Goal: Information Seeking & Learning: Learn about a topic

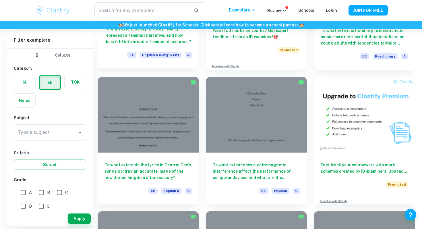
scroll to position [1612, 0]
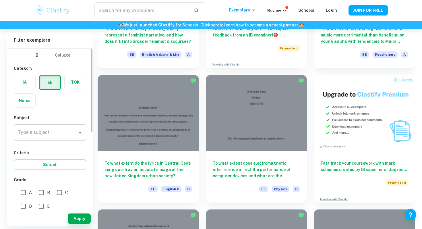
click at [56, 134] on input "Type a subject" at bounding box center [45, 132] width 59 height 11
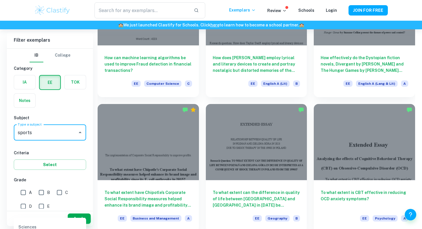
scroll to position [1156, 0]
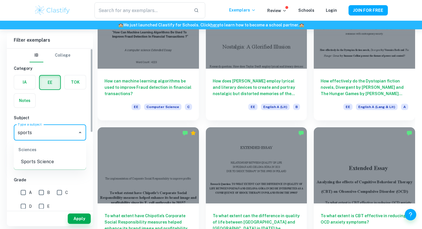
click at [38, 162] on li "Sports Science" at bounding box center [50, 161] width 72 height 10
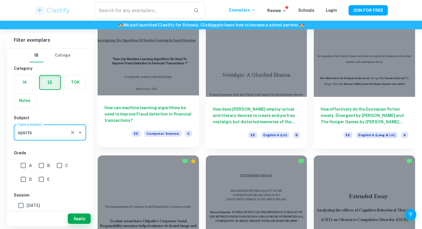
scroll to position [1126, 0]
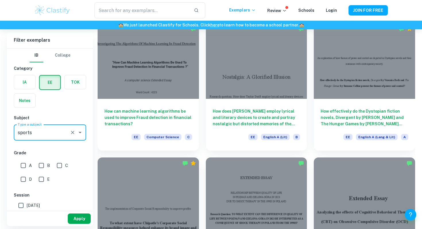
type input "Sports Science"
click at [79, 216] on button "Apply" at bounding box center [79, 218] width 23 height 10
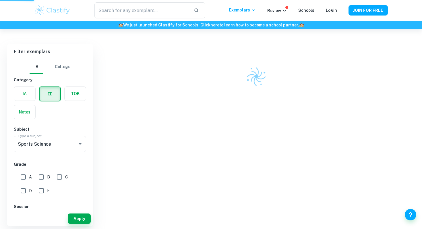
scroll to position [29, 0]
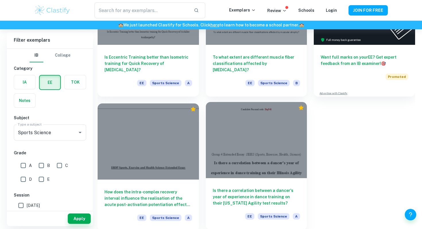
scroll to position [106, 0]
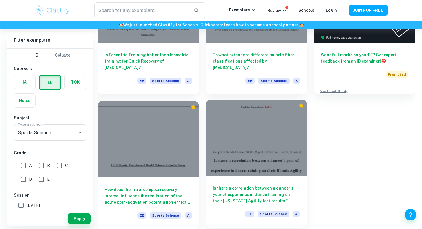
click at [243, 185] on h6 "Is there a correlation between a dancer's year of experience in dance training …" at bounding box center [257, 194] width 88 height 19
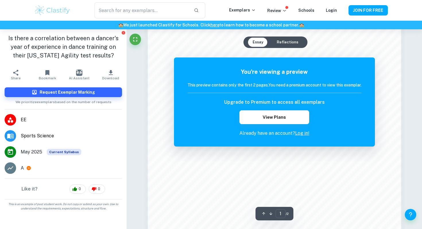
scroll to position [504, 0]
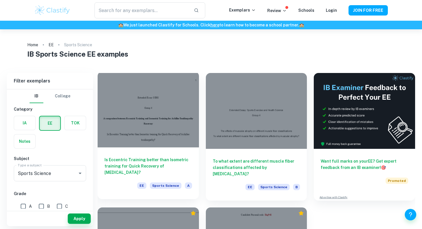
click at [166, 163] on h6 "Is Eccentric Training better than Isometric training for Quick Recovery of [MED…" at bounding box center [149, 165] width 88 height 19
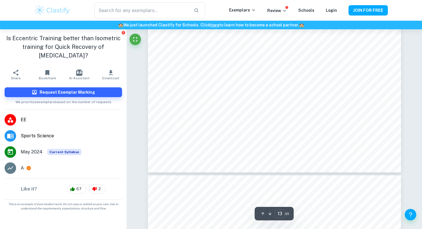
type input "14"
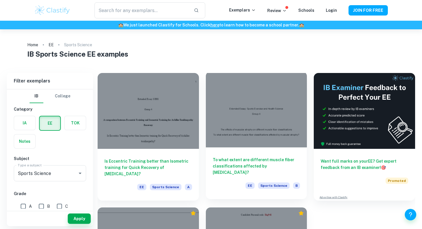
click at [225, 160] on h6 "To what extent are different muscle fiber classifications affected by [MEDICAL_…" at bounding box center [257, 165] width 88 height 19
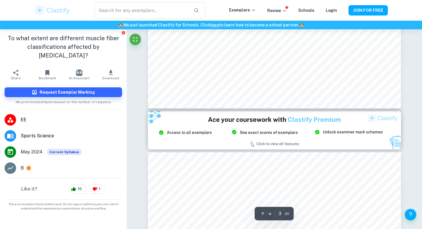
type input "2"
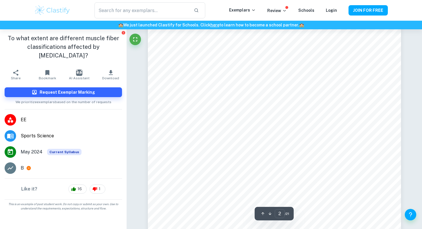
scroll to position [414, 0]
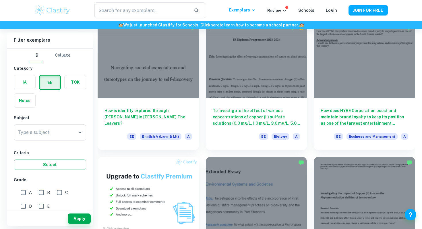
scroll to position [196, 0]
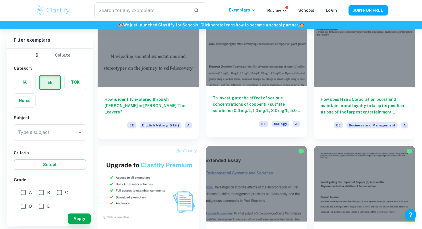
click at [235, 107] on h6 "To investigate the effect of various concentrations of copper (II) sulfate solu…" at bounding box center [257, 104] width 88 height 19
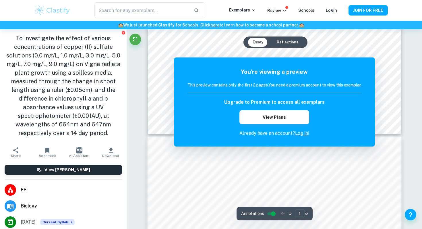
scroll to position [264, 0]
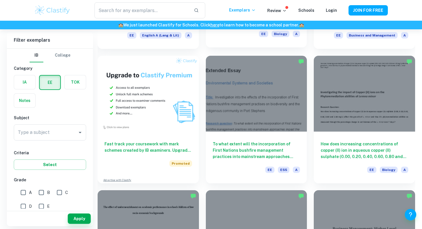
scroll to position [290, 0]
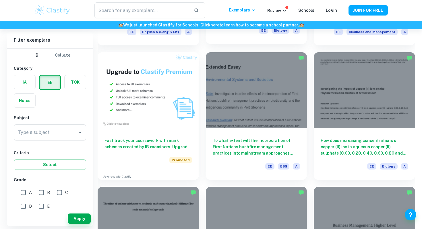
click at [220, 118] on div at bounding box center [256, 90] width 101 height 76
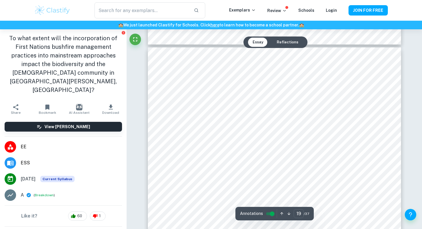
scroll to position [6637, 0]
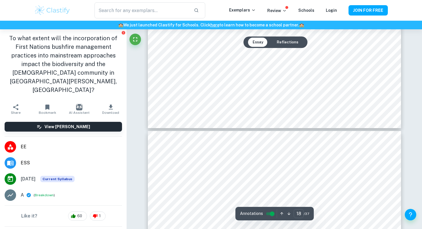
type input "17"
